Goal: Task Accomplishment & Management: Manage account settings

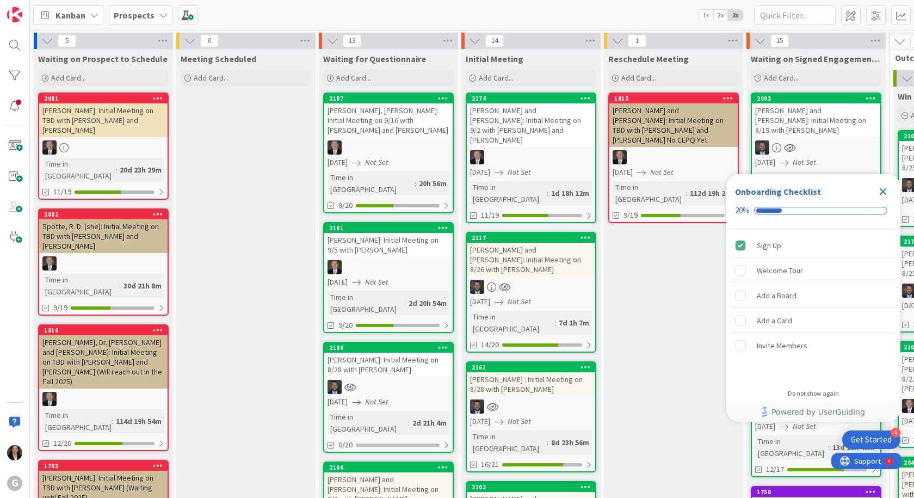
click at [882, 193] on icon "Close Checklist" at bounding box center [883, 191] width 7 height 7
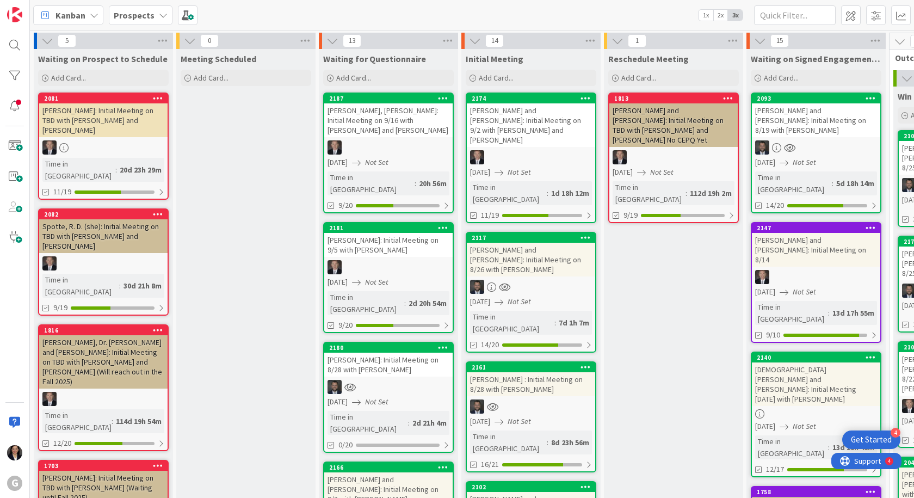
click at [380, 353] on div "[PERSON_NAME]: Initial Meeting on 8/28 with [PERSON_NAME]" at bounding box center [388, 365] width 128 height 24
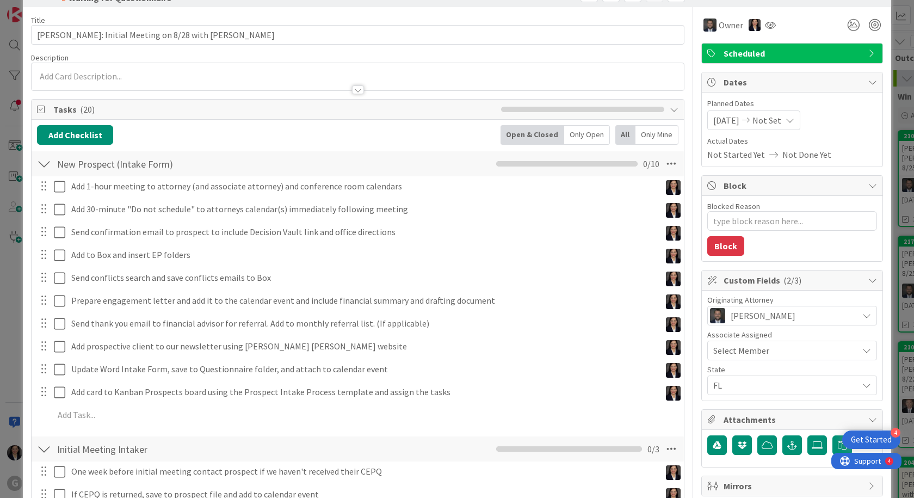
scroll to position [54, 0]
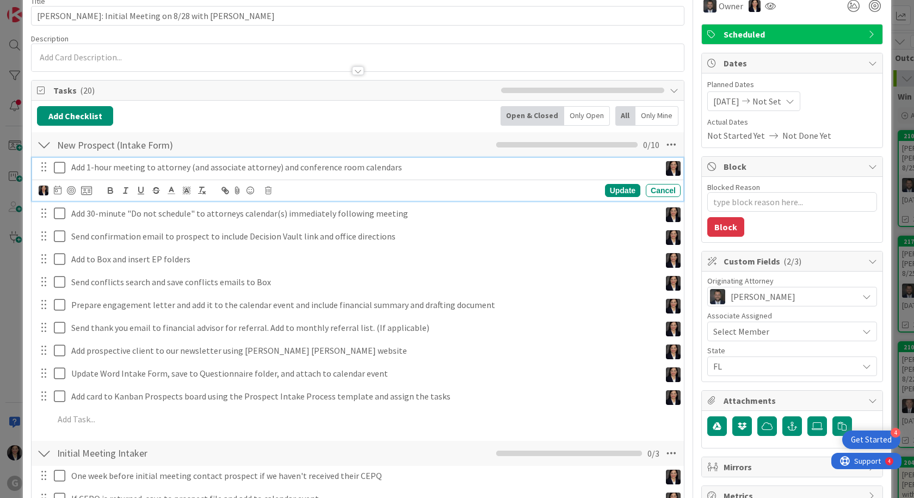
click at [59, 167] on icon at bounding box center [62, 167] width 16 height 13
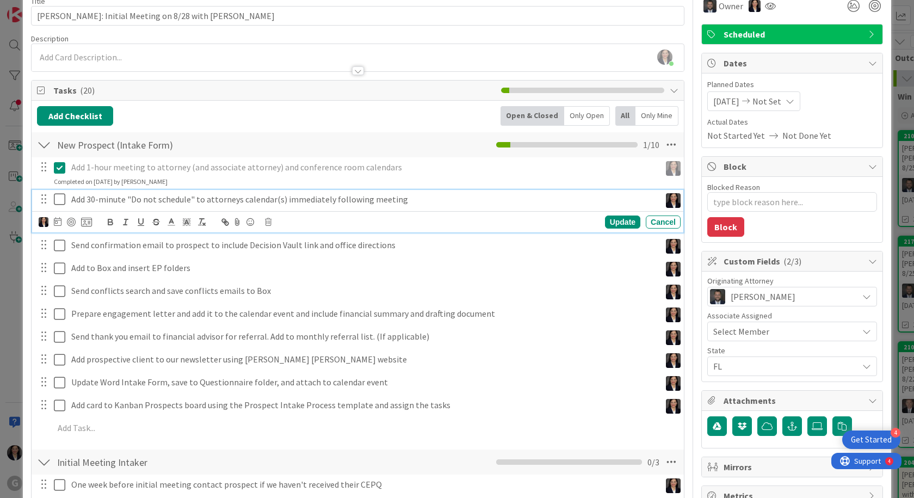
click at [58, 200] on icon at bounding box center [62, 199] width 16 height 13
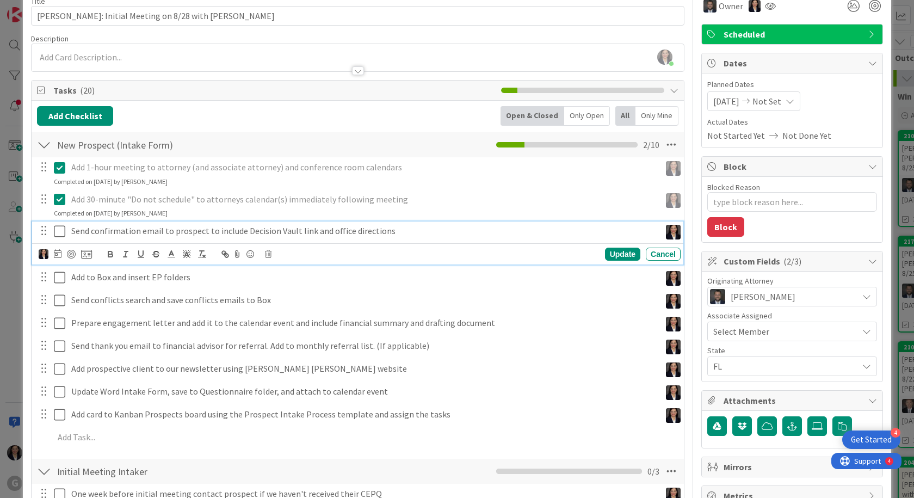
click at [59, 231] on icon at bounding box center [62, 231] width 16 height 13
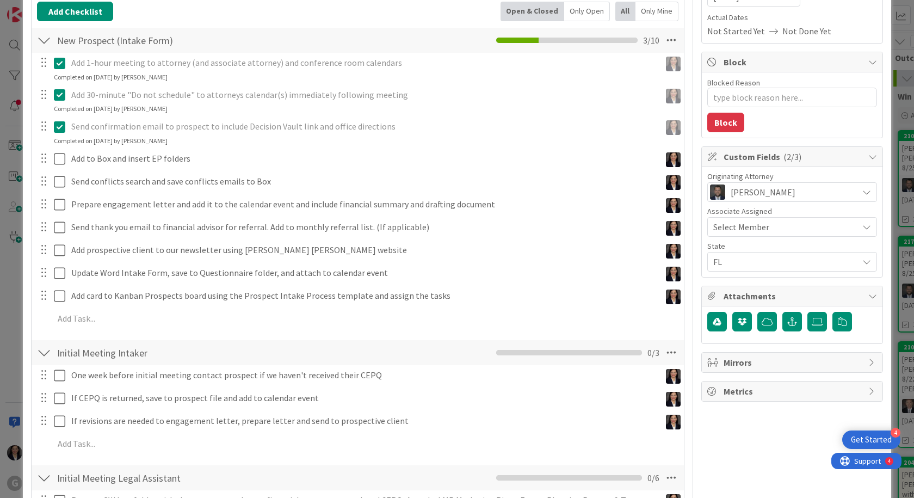
scroll to position [163, 0]
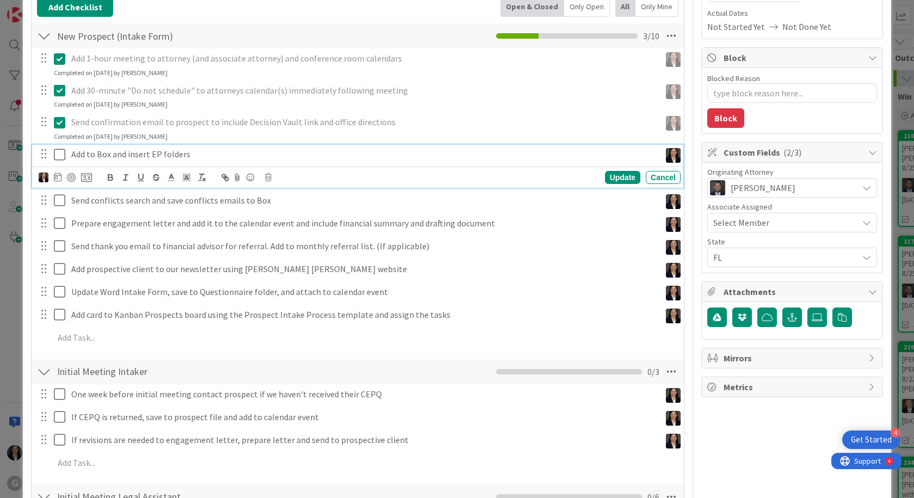
click at [63, 158] on icon at bounding box center [62, 154] width 16 height 13
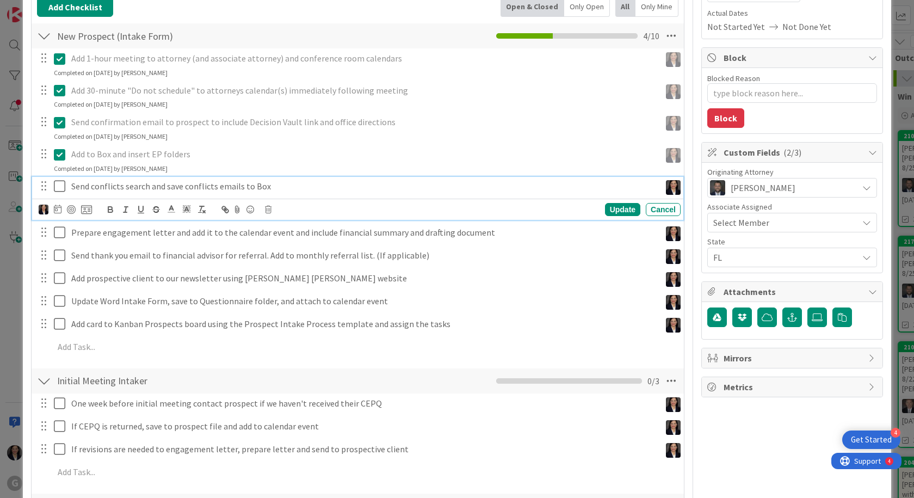
click at [60, 188] on icon at bounding box center [62, 186] width 16 height 13
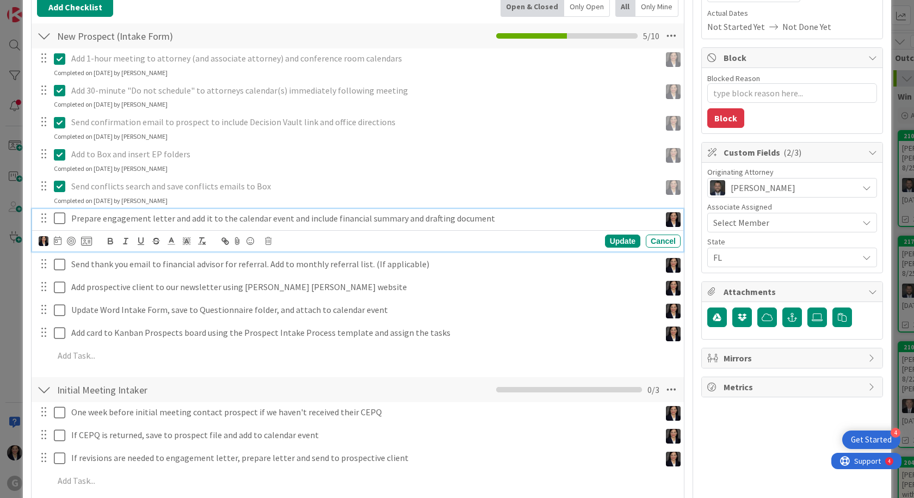
click at [60, 216] on icon at bounding box center [62, 218] width 16 height 13
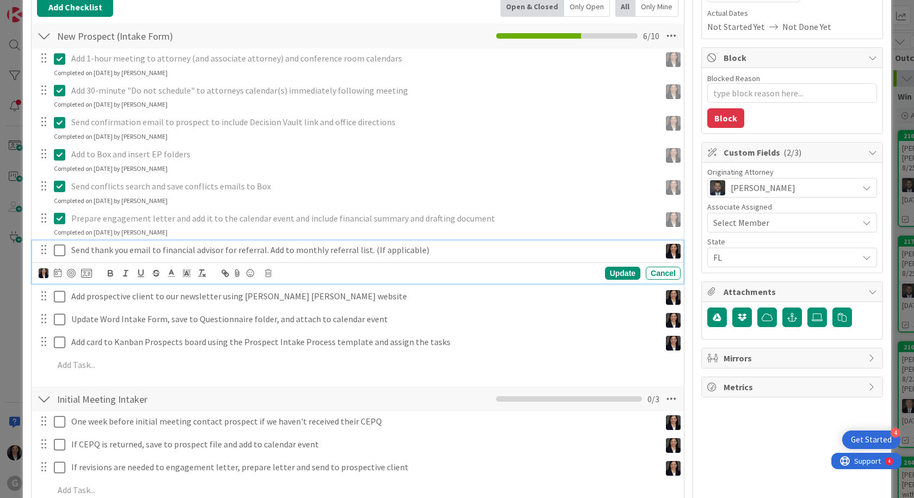
click at [59, 248] on icon at bounding box center [62, 250] width 16 height 13
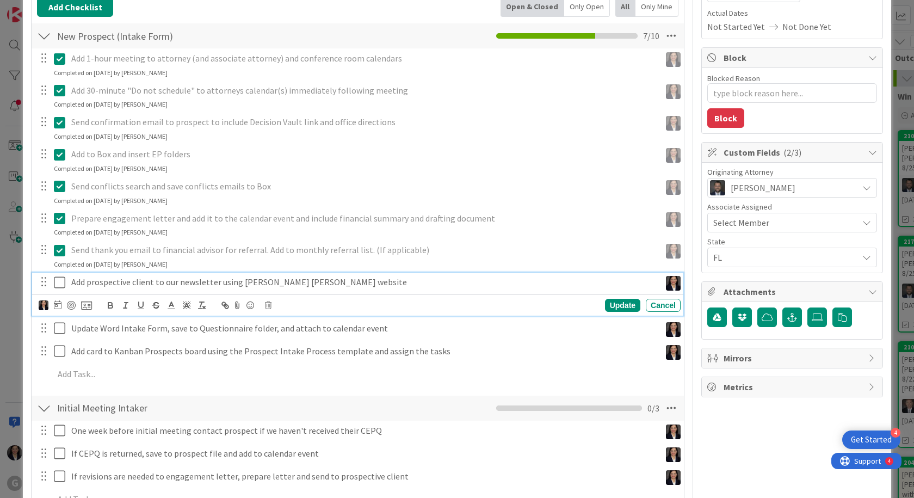
click at [60, 286] on icon at bounding box center [62, 282] width 16 height 13
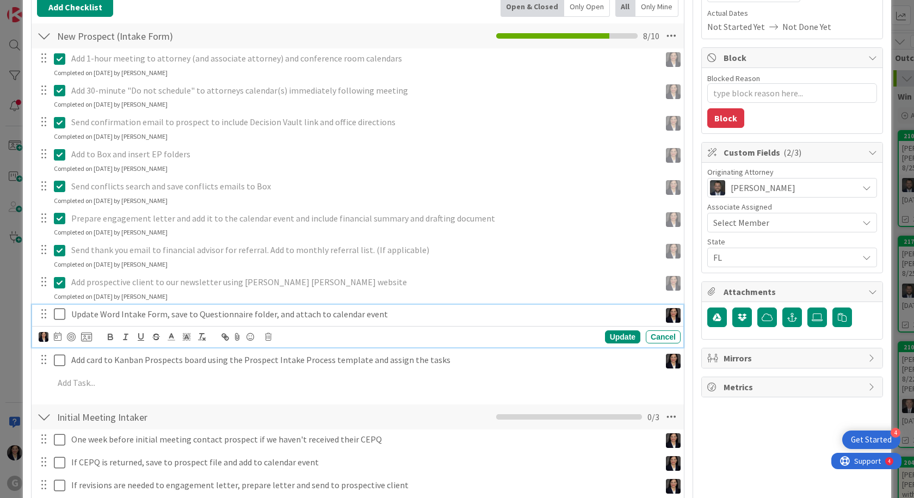
click at [61, 309] on icon at bounding box center [62, 314] width 16 height 13
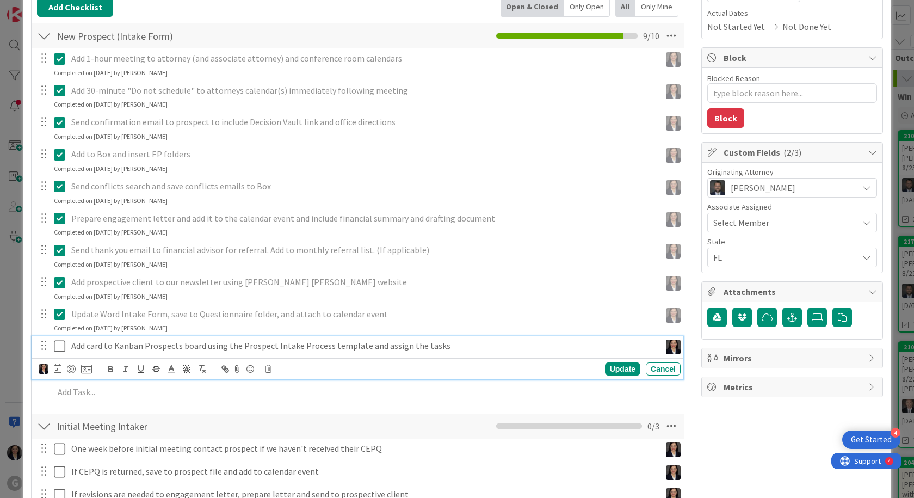
click at [66, 346] on icon at bounding box center [62, 346] width 16 height 13
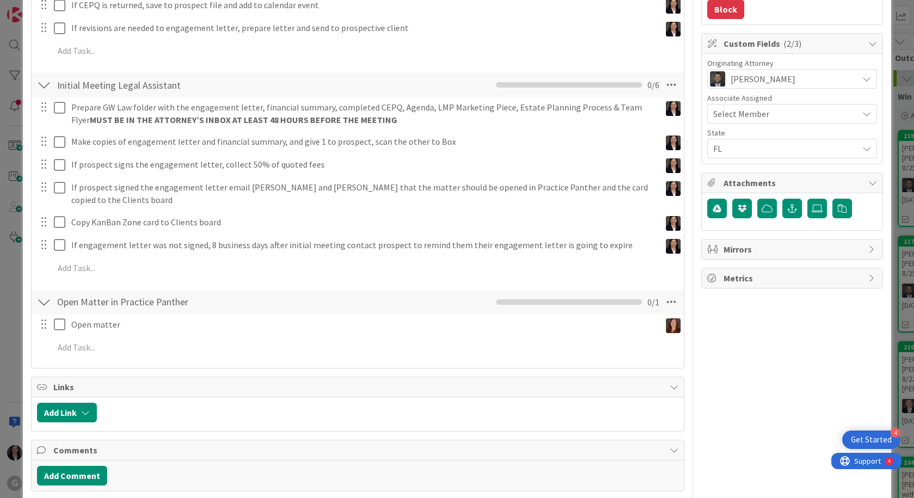
scroll to position [218, 0]
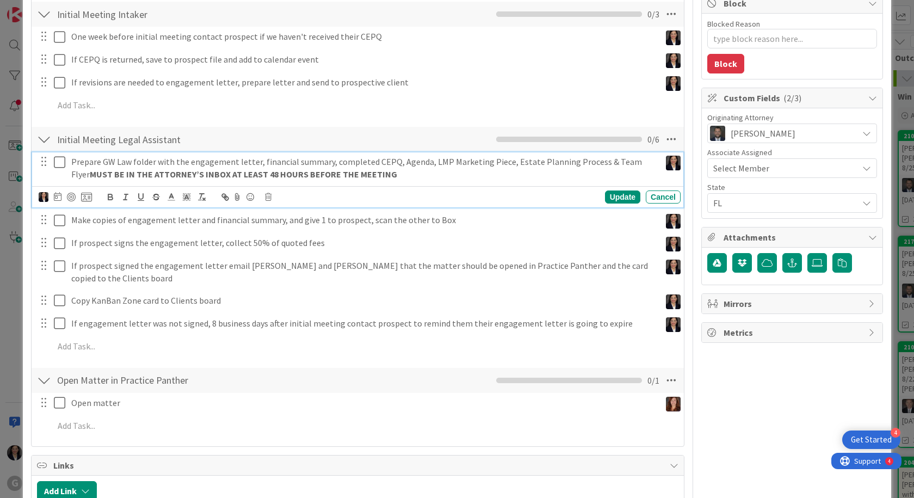
click at [63, 161] on icon at bounding box center [62, 162] width 16 height 13
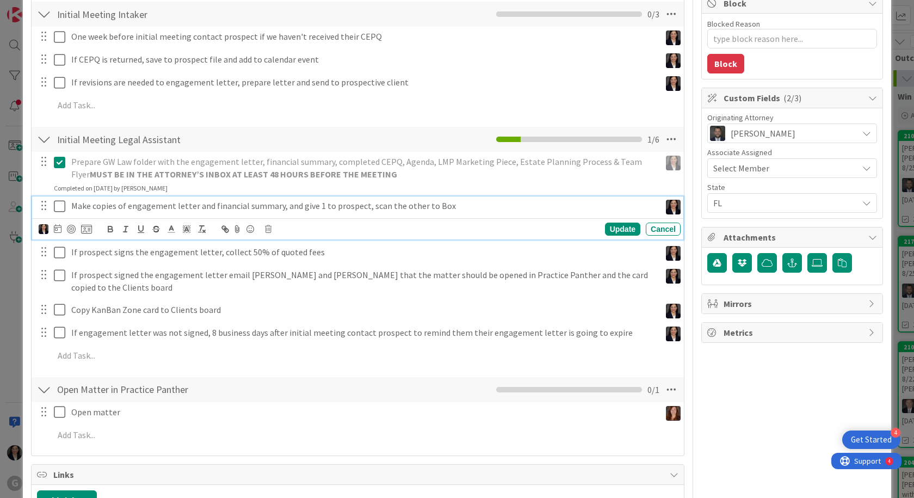
click at [56, 212] on icon at bounding box center [62, 206] width 16 height 13
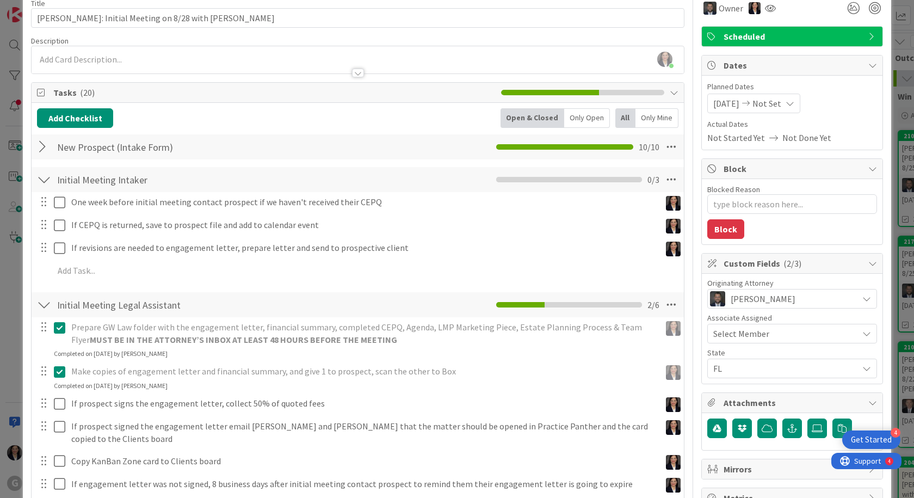
scroll to position [0, 0]
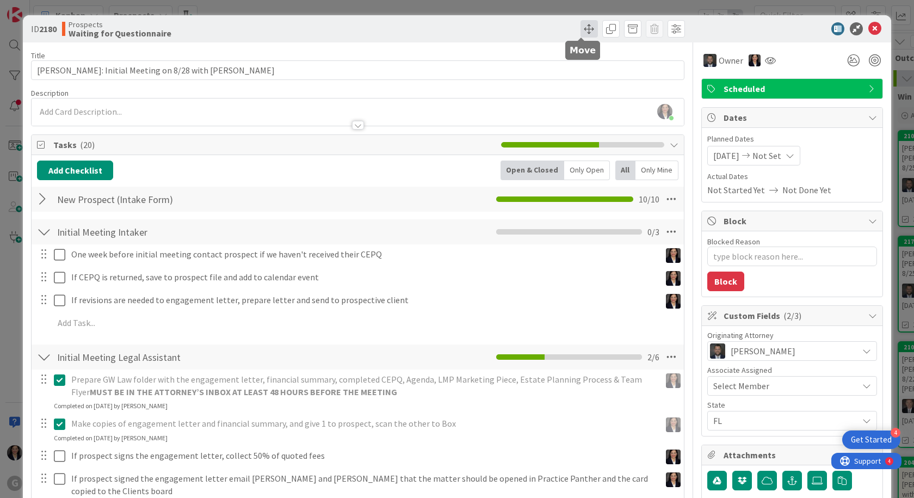
click at [585, 33] on span at bounding box center [589, 28] width 17 height 17
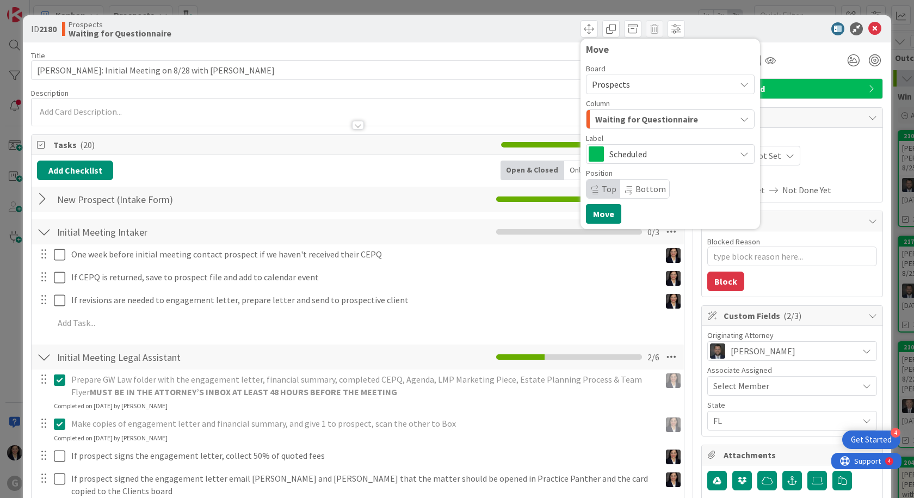
click at [599, 119] on span "Waiting for Questionnaire" at bounding box center [646, 119] width 103 height 14
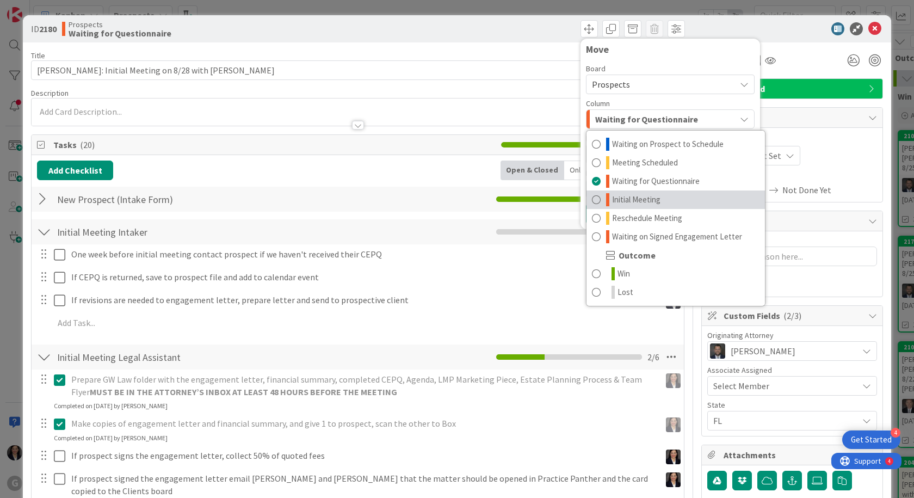
click at [612, 201] on span "Initial Meeting" at bounding box center [636, 199] width 48 height 13
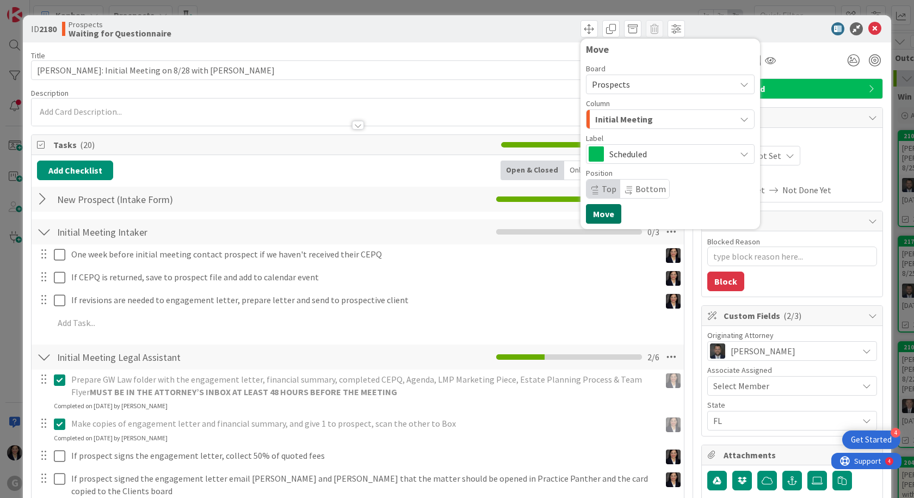
click at [597, 208] on button "Move" at bounding box center [603, 214] width 35 height 20
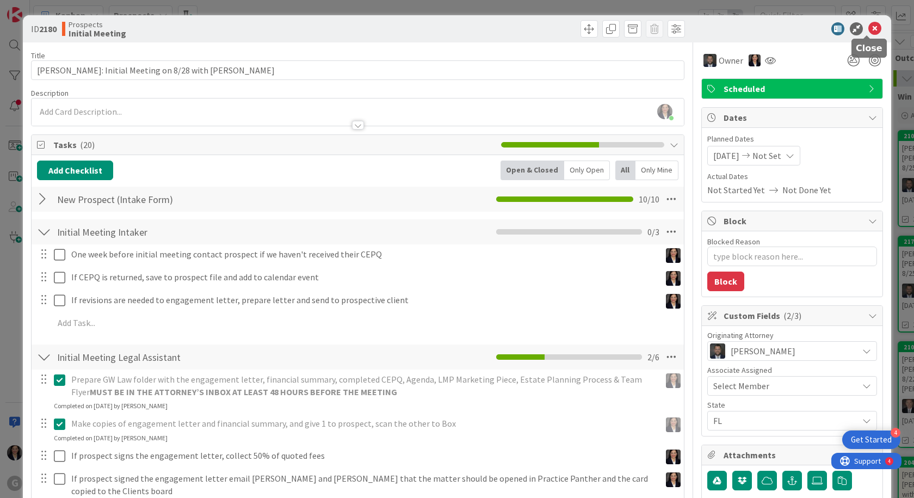
click at [872, 28] on icon at bounding box center [875, 28] width 13 height 13
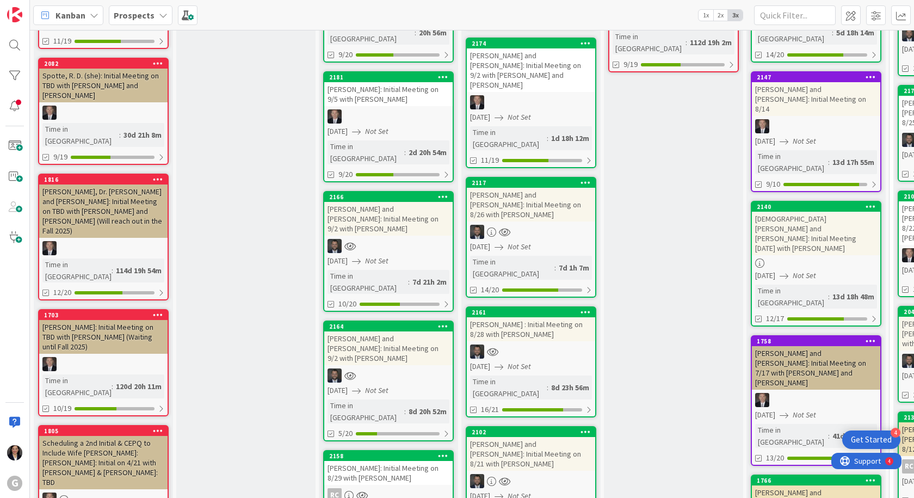
scroll to position [272, 0]
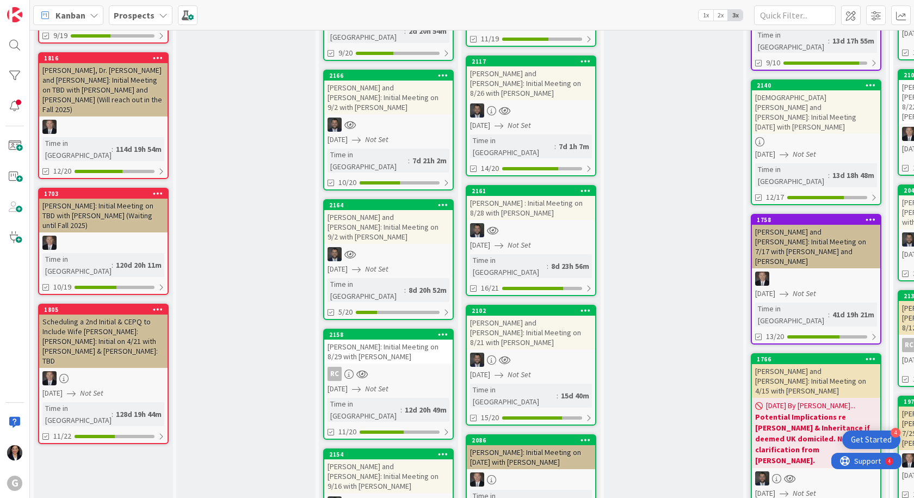
click at [393, 210] on div "[PERSON_NAME] and [PERSON_NAME]: Initial Meeting on 9/2 with [PERSON_NAME]" at bounding box center [388, 227] width 128 height 34
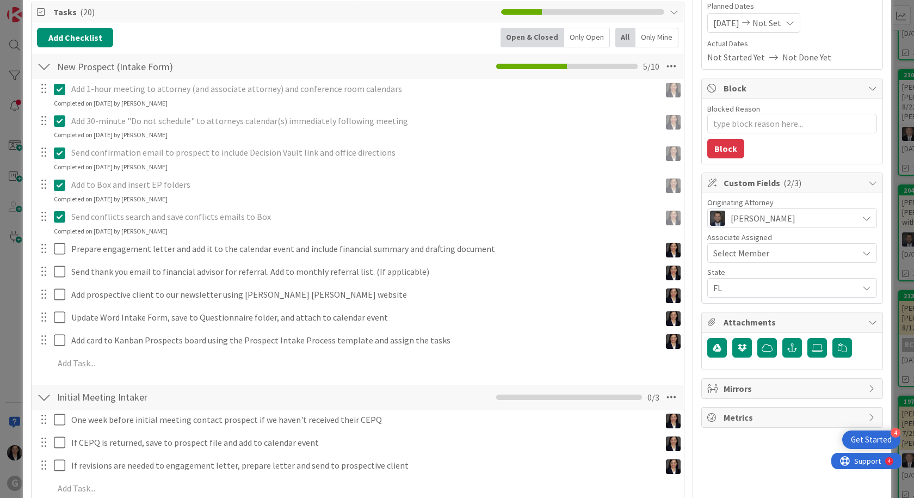
scroll to position [163, 0]
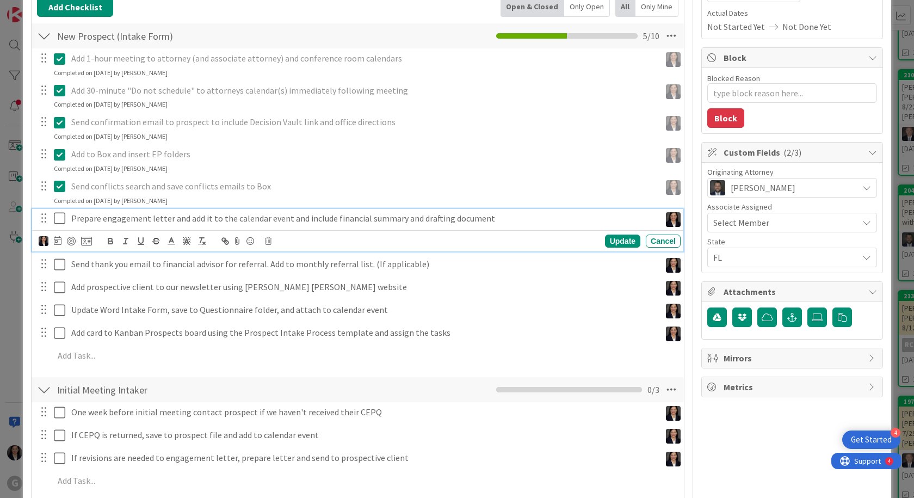
click at [63, 223] on icon at bounding box center [62, 218] width 16 height 13
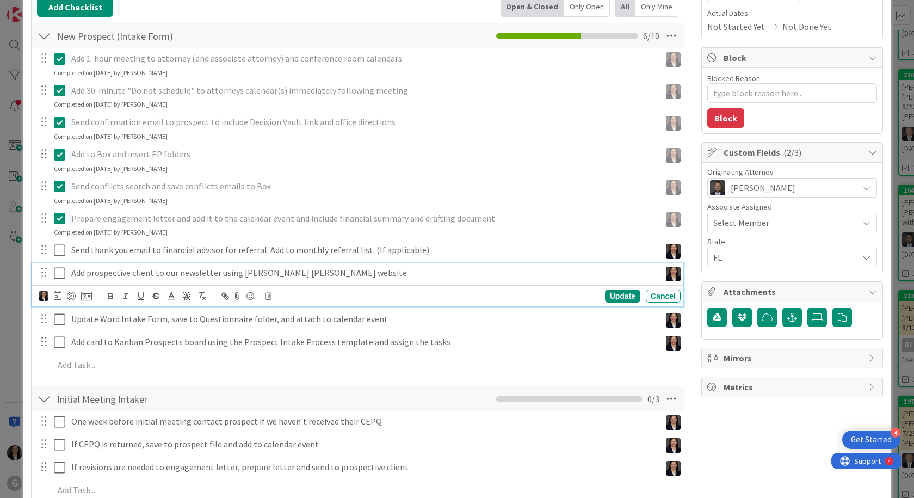
click at [60, 265] on button at bounding box center [60, 273] width 13 height 17
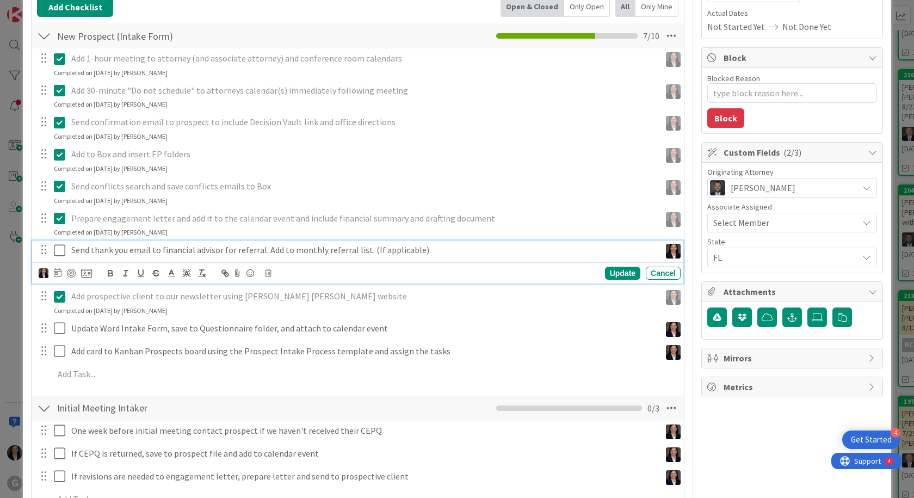
click at [58, 247] on icon at bounding box center [62, 250] width 16 height 13
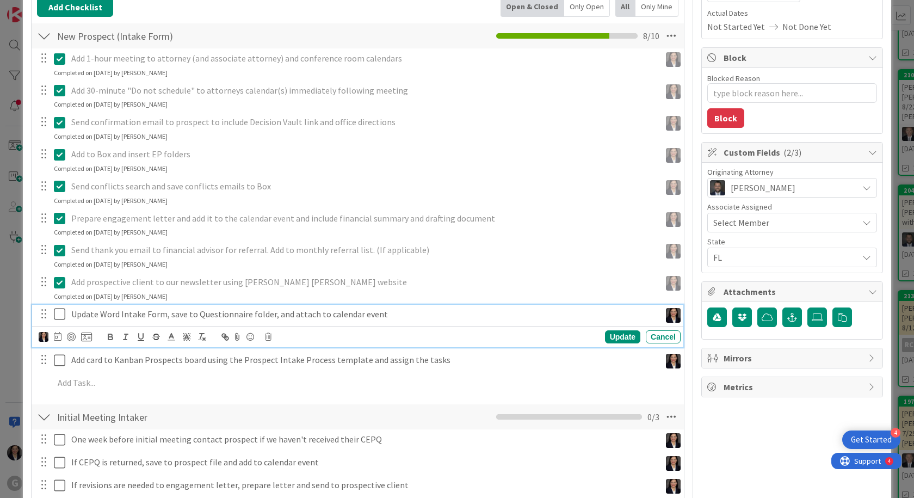
click at [63, 320] on icon at bounding box center [62, 314] width 16 height 13
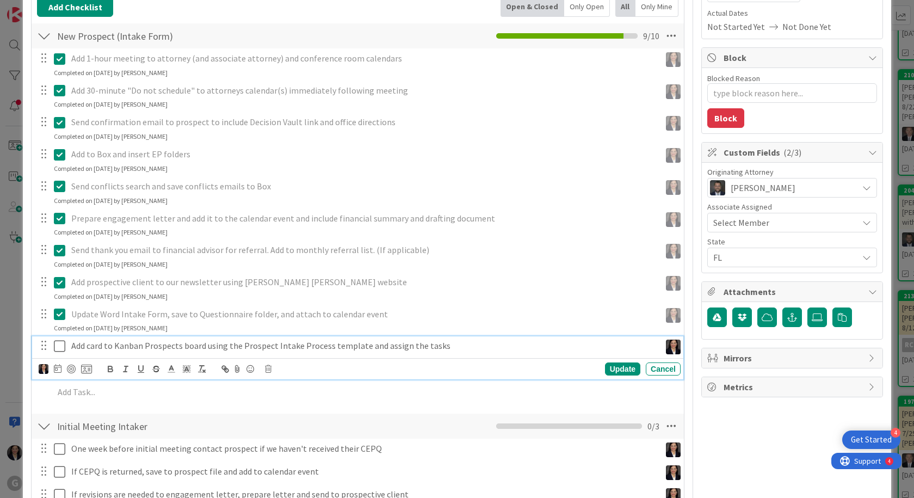
click at [57, 347] on icon at bounding box center [62, 346] width 16 height 13
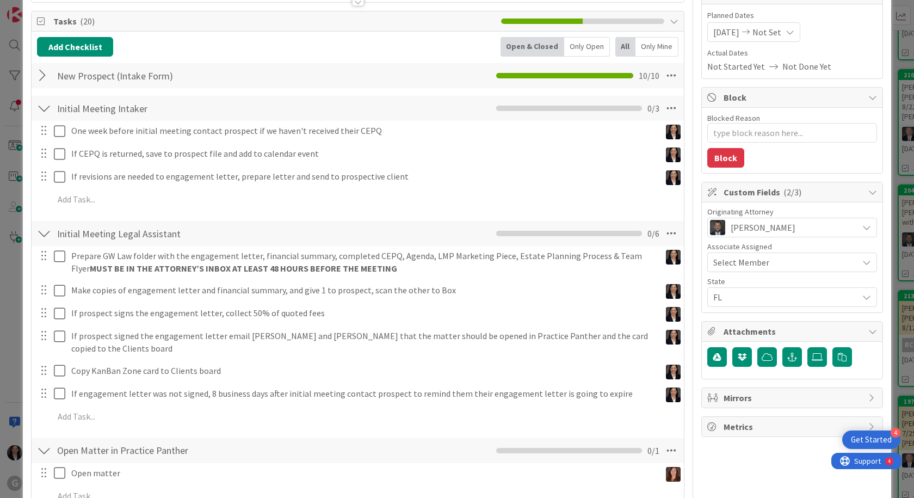
scroll to position [109, 0]
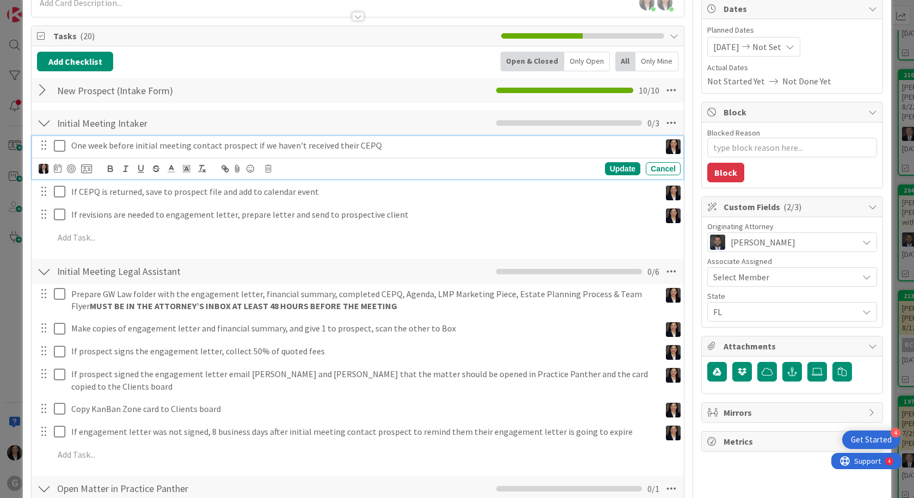
click at [60, 146] on icon at bounding box center [62, 145] width 16 height 13
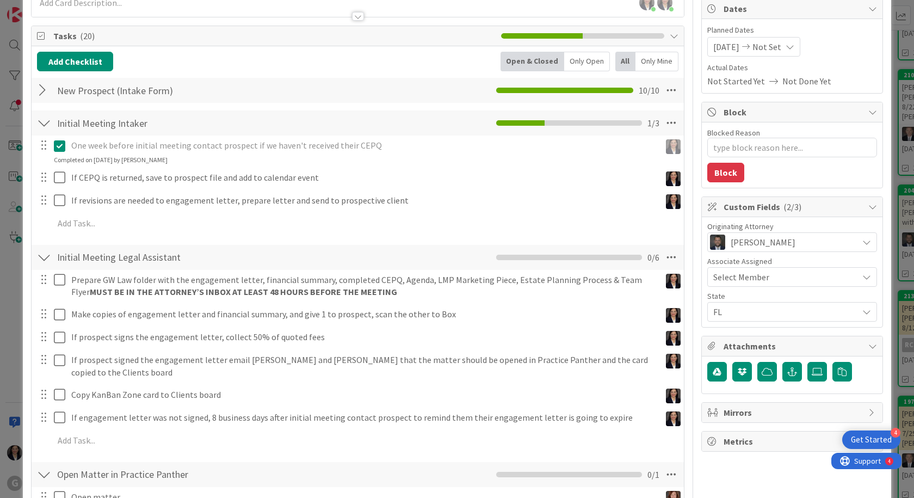
type textarea "x"
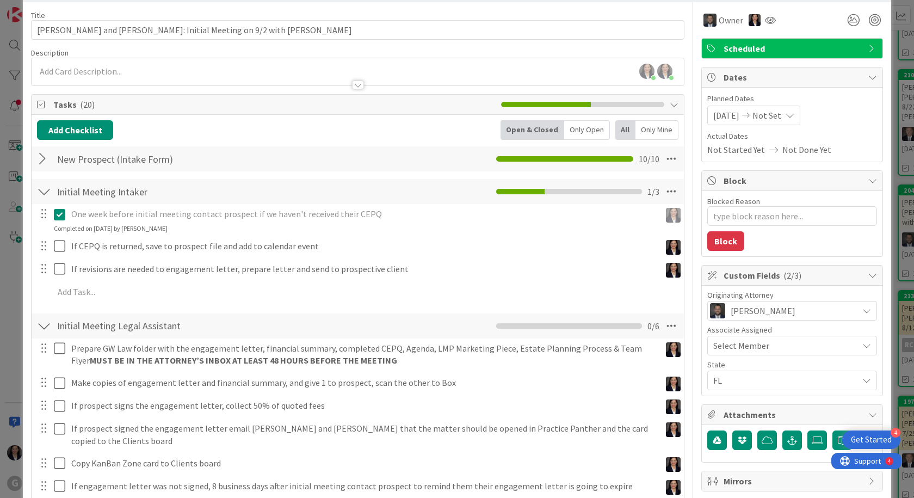
scroll to position [0, 0]
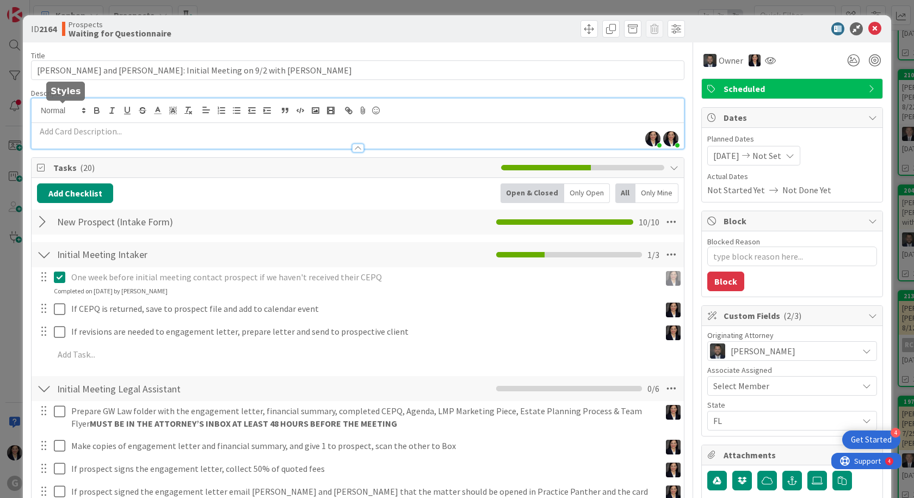
click at [71, 110] on div "Amber Medina joined 4 m ago Amber Medina joined 3 m ago" at bounding box center [358, 124] width 653 height 50
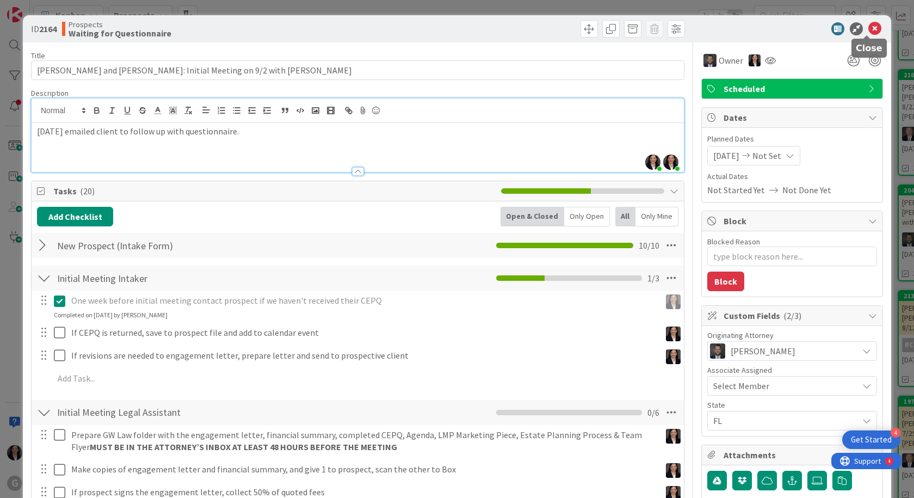
click at [869, 30] on icon at bounding box center [875, 28] width 13 height 13
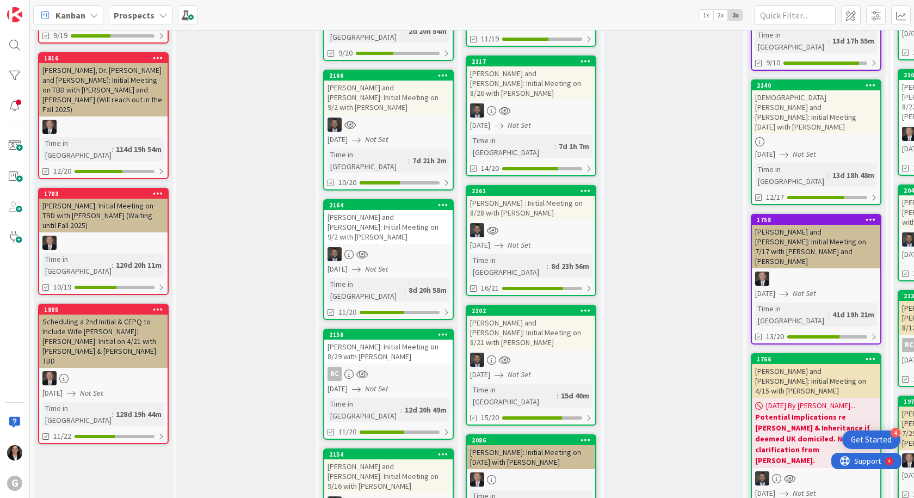
click at [388, 81] on div "[PERSON_NAME] and [PERSON_NAME]: Initial Meeting on 9/2 with [PERSON_NAME]" at bounding box center [388, 98] width 128 height 34
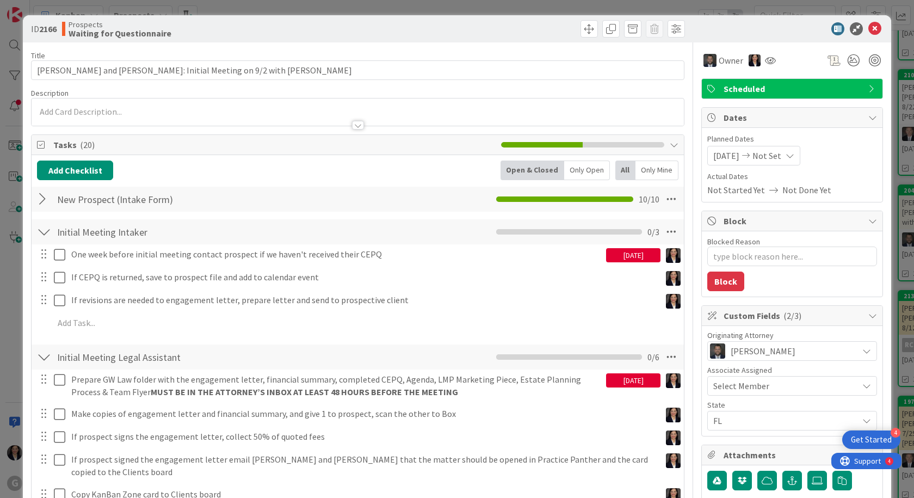
type textarea "x"
click at [86, 116] on div at bounding box center [358, 119] width 653 height 11
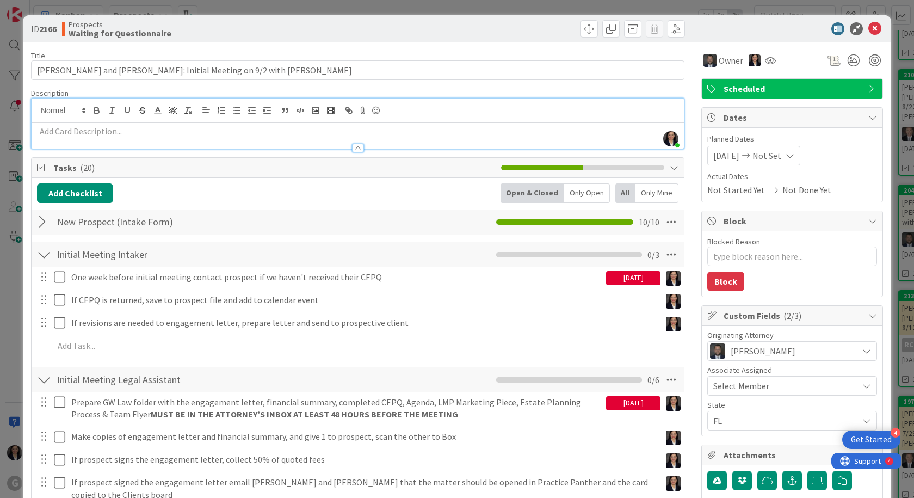
click at [79, 131] on p at bounding box center [358, 131] width 642 height 13
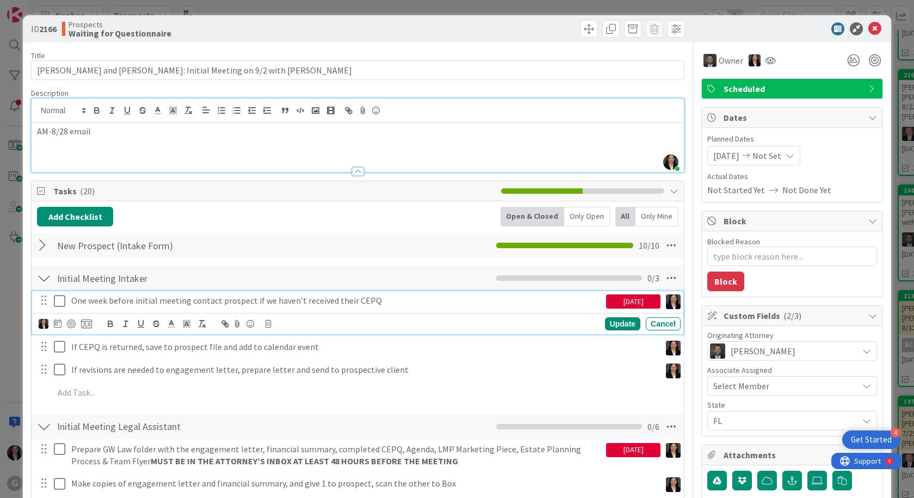
click at [64, 308] on button at bounding box center [60, 300] width 13 height 17
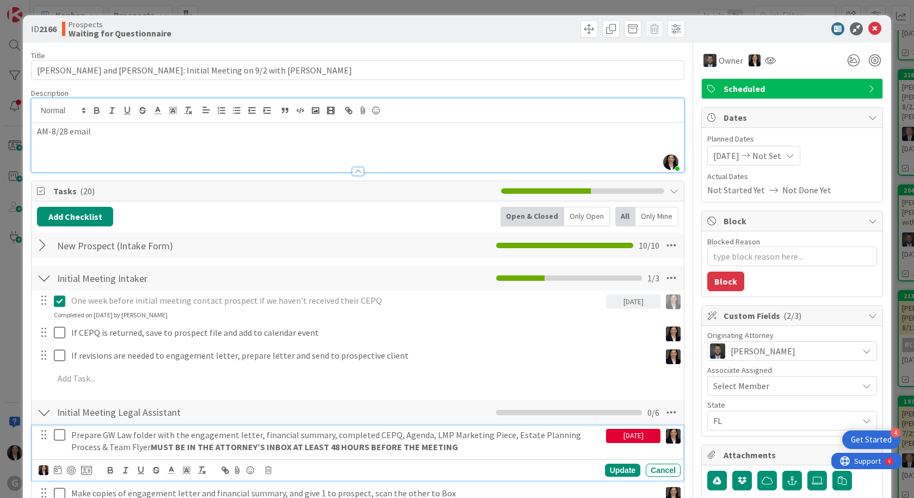
click at [57, 434] on icon at bounding box center [62, 434] width 16 height 13
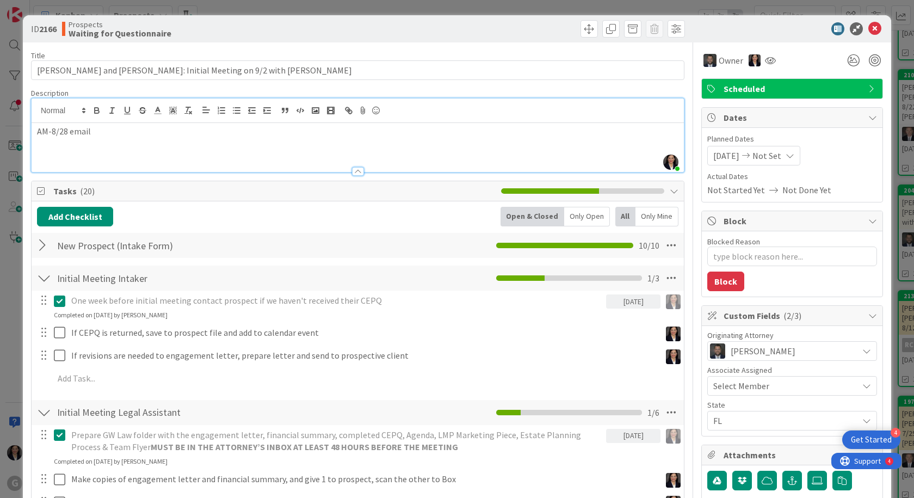
drag, startPoint x: 132, startPoint y: 145, endPoint x: 133, endPoint y: 139, distance: 6.0
click at [133, 144] on div "AM-8/28 email" at bounding box center [358, 147] width 653 height 49
click at [869, 26] on icon at bounding box center [875, 28] width 13 height 13
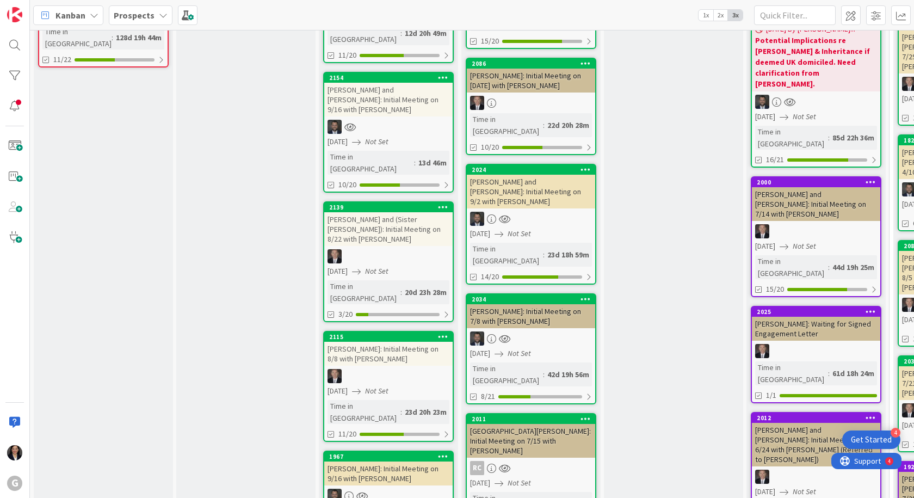
scroll to position [653, 0]
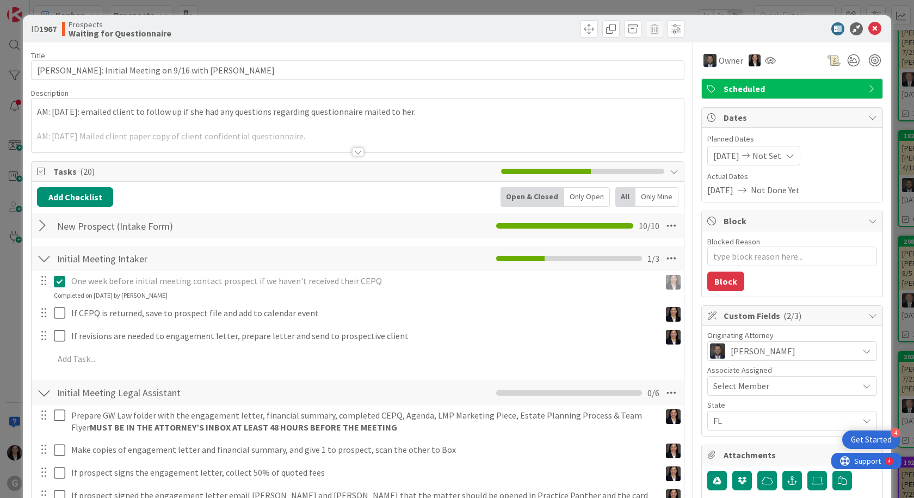
click at [36, 110] on div "AM: 8/11/25: emailed client to follow up if she had any questions regarding que…" at bounding box center [358, 126] width 653 height 54
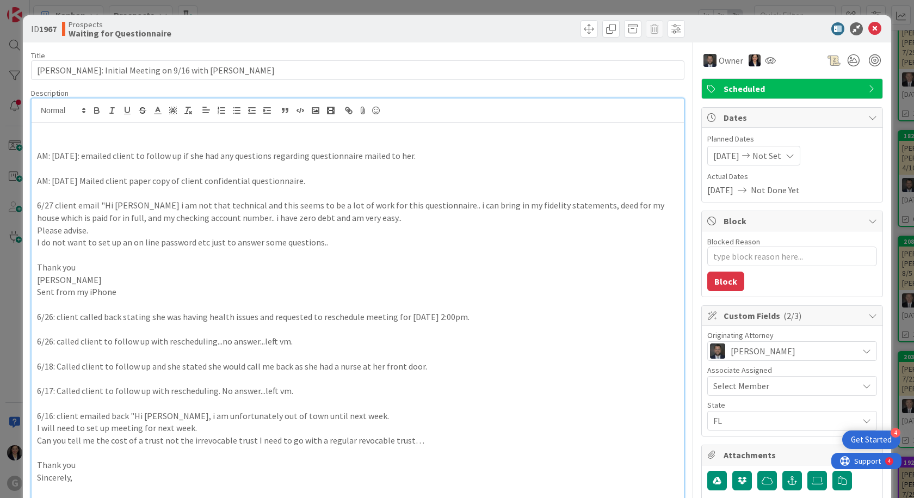
drag, startPoint x: 40, startPoint y: 136, endPoint x: 45, endPoint y: 132, distance: 6.2
click at [42, 134] on p at bounding box center [358, 131] width 642 height 13
type textarea "x"
click at [871, 28] on icon at bounding box center [875, 28] width 13 height 13
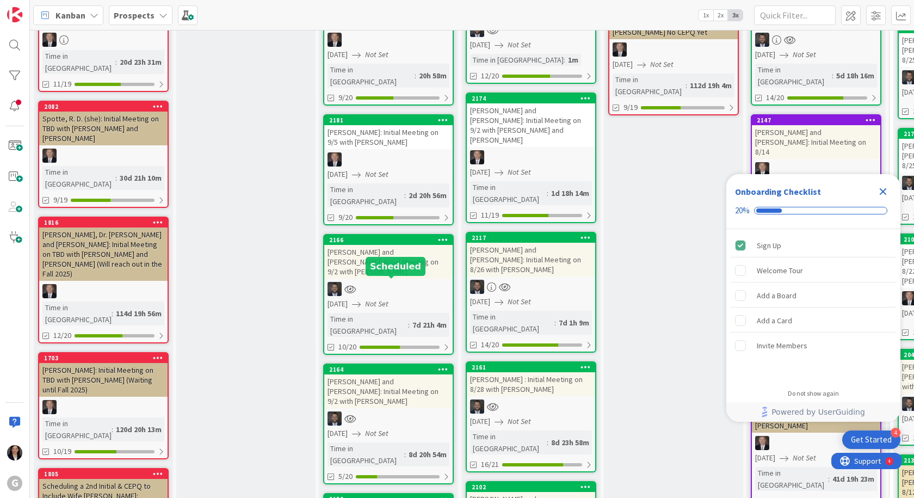
scroll to position [109, 0]
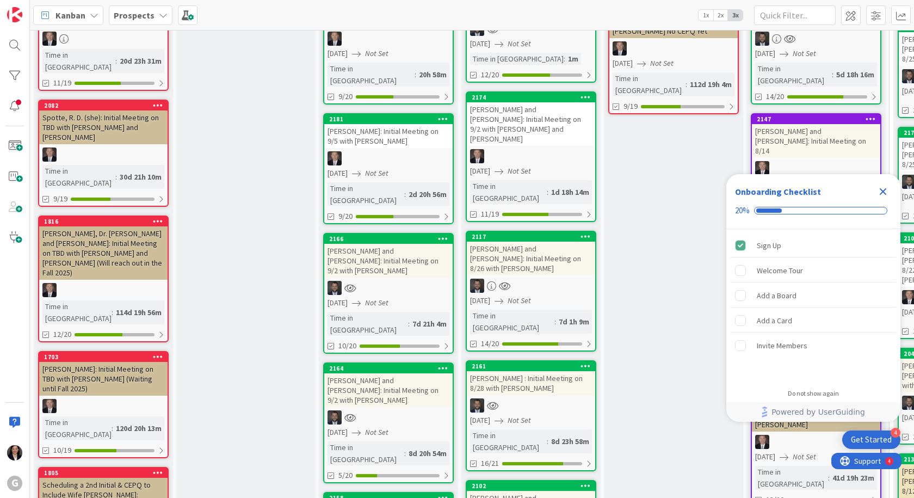
click at [382, 373] on div "[PERSON_NAME] and [PERSON_NAME]: Initial Meeting on 9/2 with [PERSON_NAME]" at bounding box center [388, 390] width 128 height 34
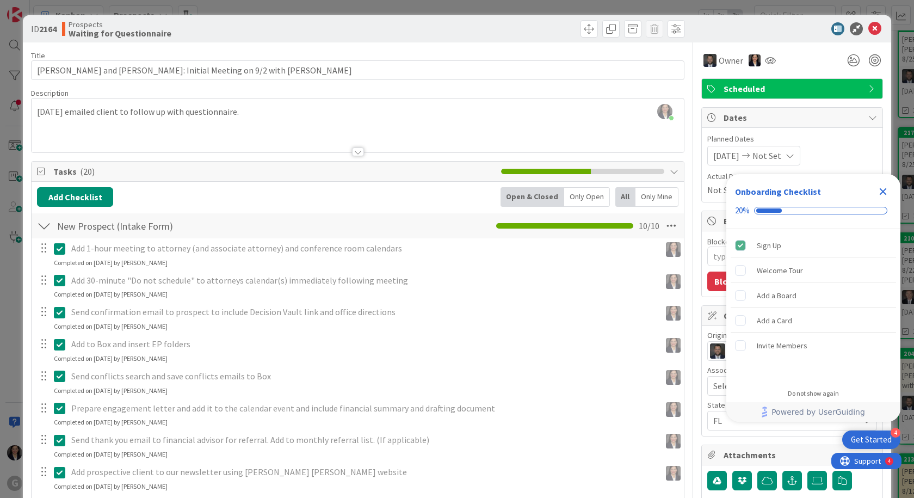
type textarea "x"
click at [888, 191] on div "Close Checklist" at bounding box center [883, 191] width 17 height 17
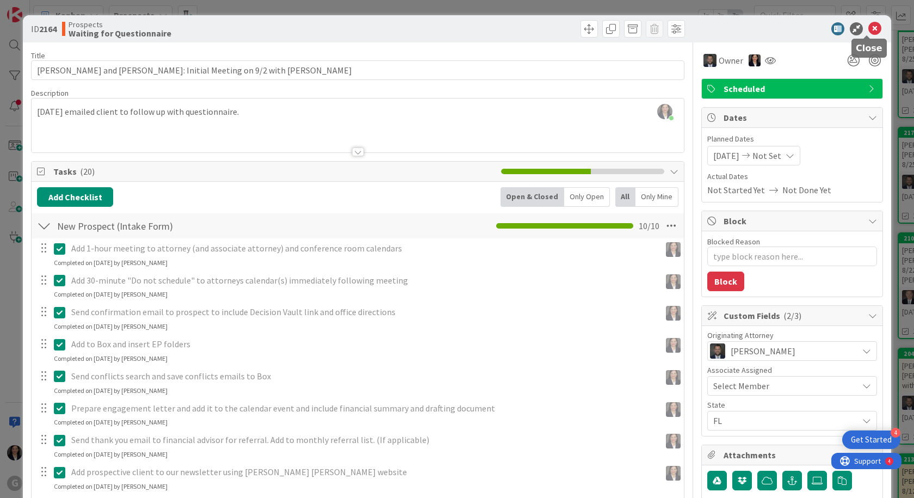
click at [873, 26] on icon at bounding box center [875, 28] width 13 height 13
